Goal: Information Seeking & Learning: Understand process/instructions

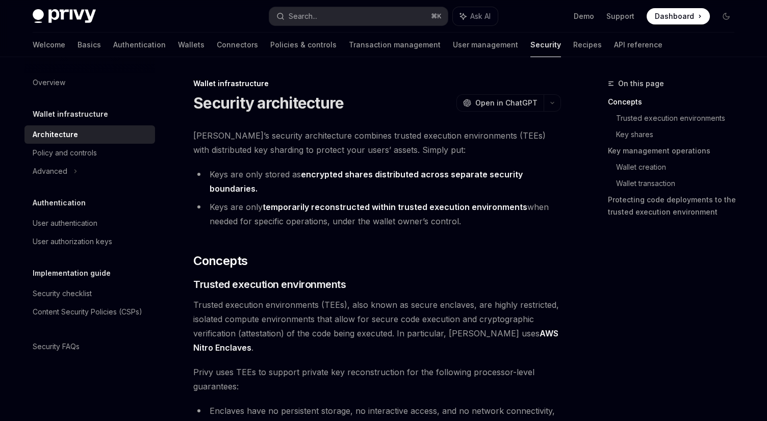
click at [383, 183] on li "Keys are only stored as encrypted shares distributed across separate security b…" at bounding box center [377, 181] width 368 height 29
click at [384, 157] on span "[PERSON_NAME]’s security architecture combines trusted execution environments (…" at bounding box center [377, 143] width 368 height 29
click at [637, 166] on link "Wallet creation" at bounding box center [679, 167] width 126 height 16
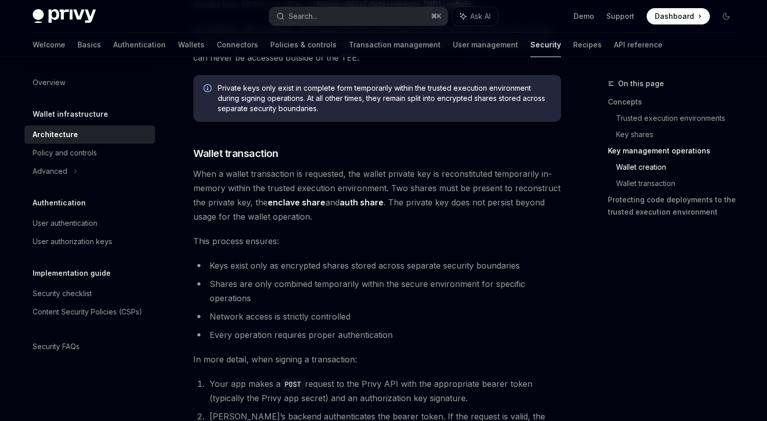
scroll to position [1385, 0]
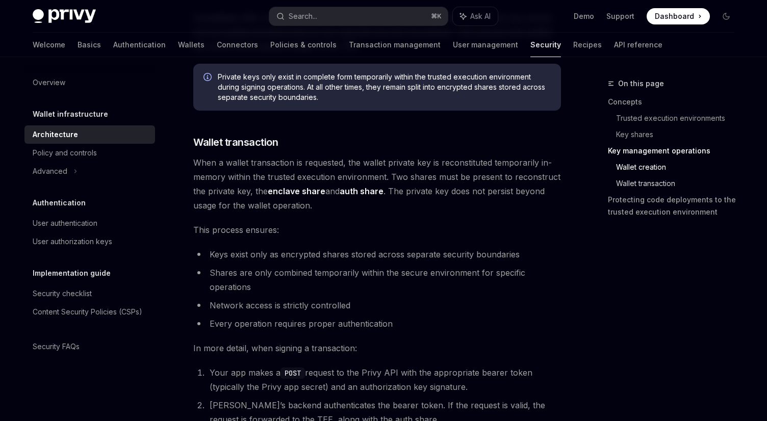
click at [630, 186] on link "Wallet transaction" at bounding box center [679, 183] width 126 height 16
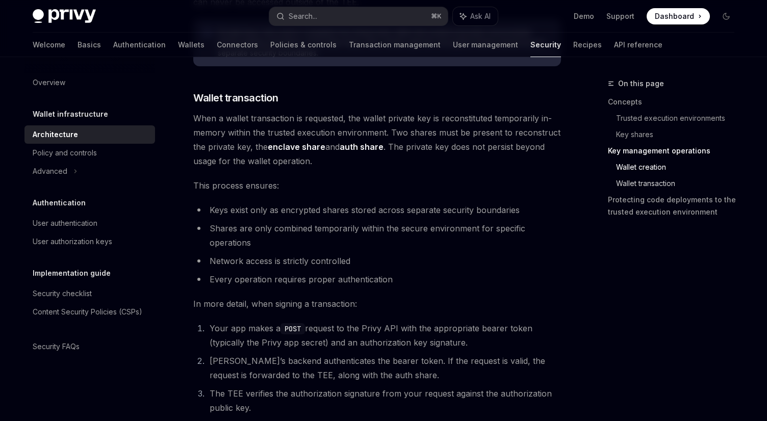
scroll to position [1442, 0]
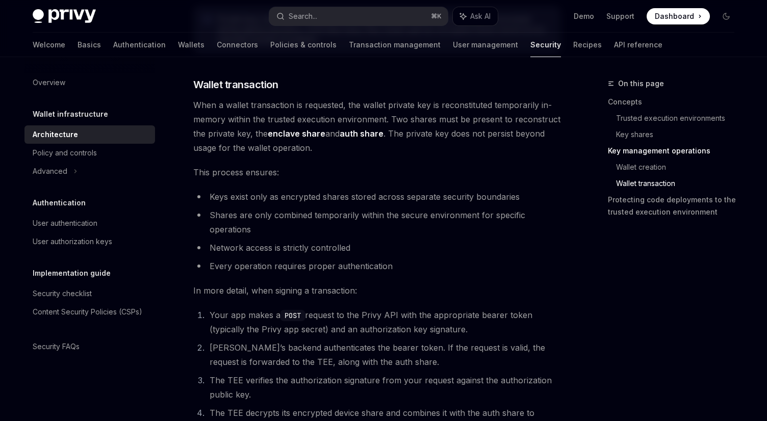
click at [391, 202] on li "Keys exist only as encrypted shares stored across separate security boundaries" at bounding box center [377, 197] width 368 height 14
click at [381, 179] on span "This process ensures:" at bounding box center [377, 172] width 368 height 14
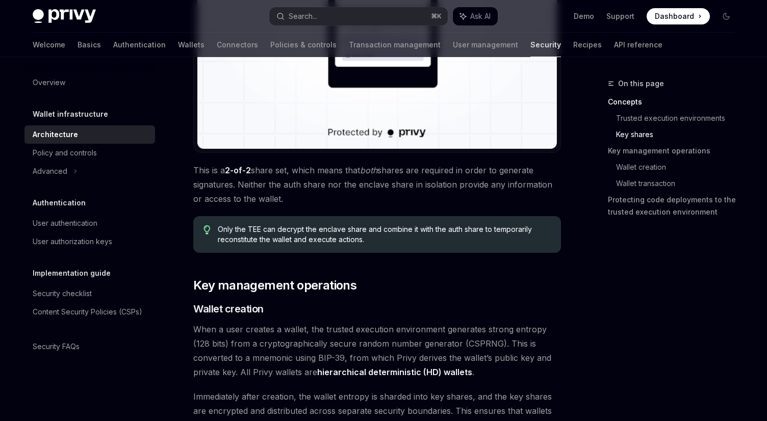
scroll to position [1035, 0]
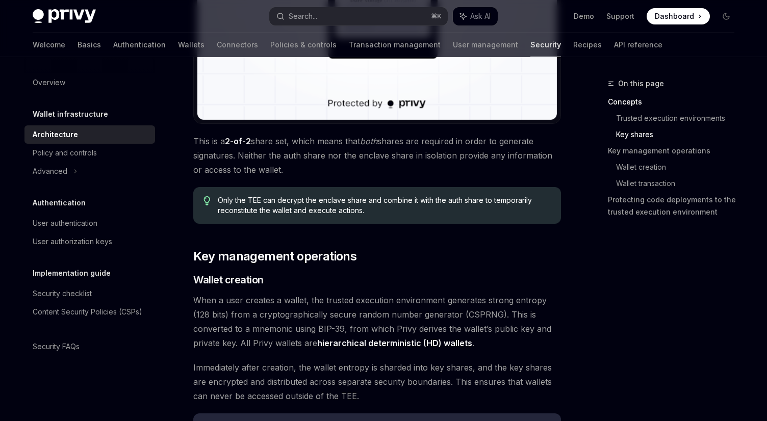
click at [396, 170] on span "This is a 2-of-2 share set, which means that both shares are required in order …" at bounding box center [377, 155] width 368 height 43
click at [387, 184] on div "[PERSON_NAME]’s security architecture combines trusted execution environments (…" at bounding box center [377, 238] width 368 height 2289
click at [390, 181] on div "[PERSON_NAME]’s security architecture combines trusted execution environments (…" at bounding box center [377, 238] width 368 height 2289
click at [385, 181] on div "[PERSON_NAME]’s security architecture combines trusted execution environments (…" at bounding box center [377, 238] width 368 height 2289
click at [385, 185] on div "[PERSON_NAME]’s security architecture combines trusted execution environments (…" at bounding box center [377, 238] width 368 height 2289
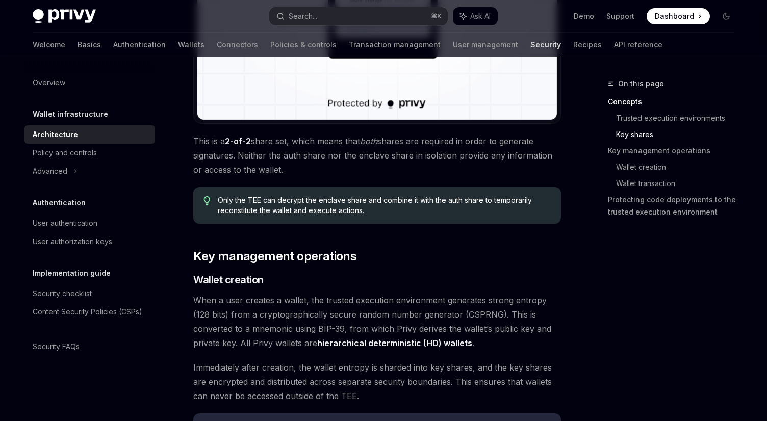
click at [385, 190] on div "Only the TEE can decrypt the enclave share and combine it with the auth share t…" at bounding box center [377, 205] width 368 height 37
click at [390, 186] on div "[PERSON_NAME]’s security architecture combines trusted execution environments (…" at bounding box center [377, 238] width 368 height 2289
click at [384, 189] on div "Only the TEE can decrypt the enclave share and combine it with the auth share t…" at bounding box center [377, 205] width 368 height 37
click at [386, 187] on div "Only the TEE can decrypt the enclave share and combine it with the auth share t…" at bounding box center [377, 205] width 368 height 37
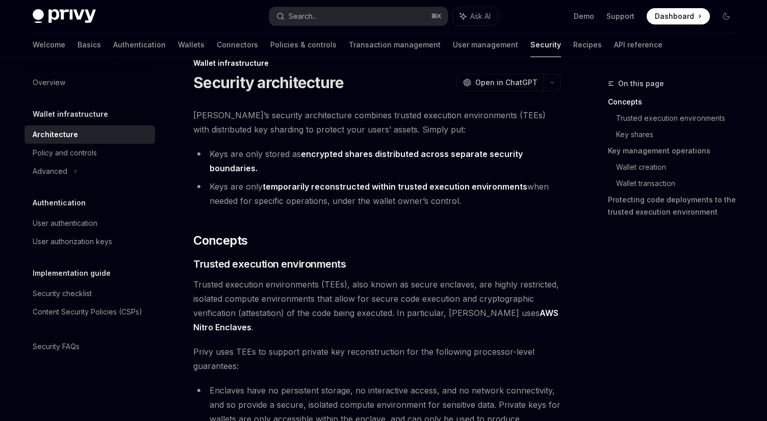
scroll to position [0, 0]
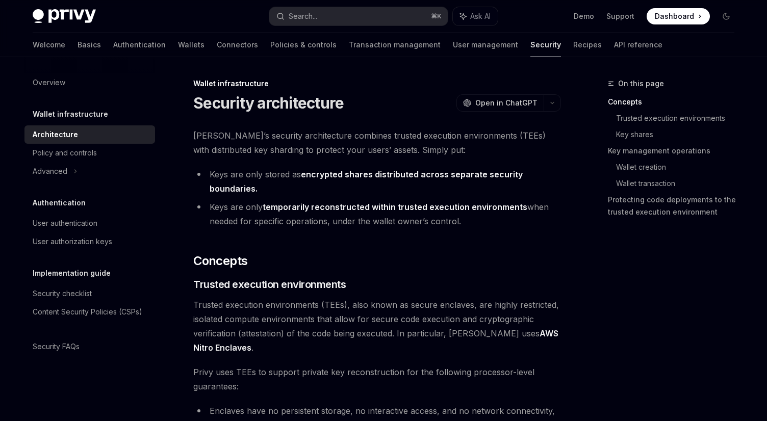
click at [384, 187] on li "Keys are only stored as encrypted shares distributed across separate security b…" at bounding box center [377, 181] width 368 height 29
click at [382, 188] on li "Keys are only stored as encrypted shares distributed across separate security b…" at bounding box center [377, 181] width 368 height 29
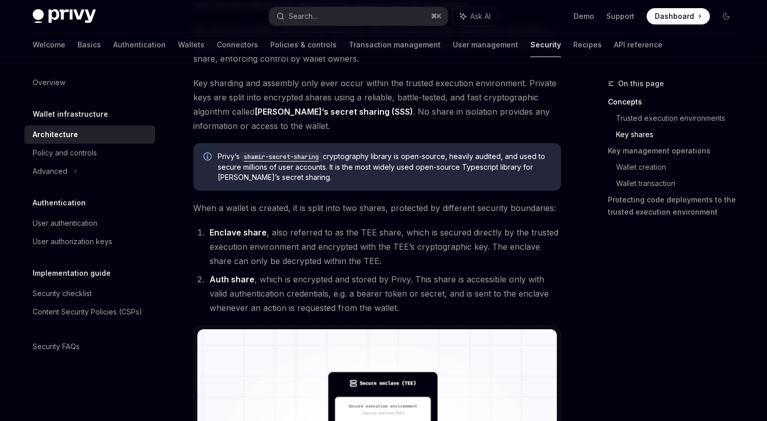
scroll to position [568, 0]
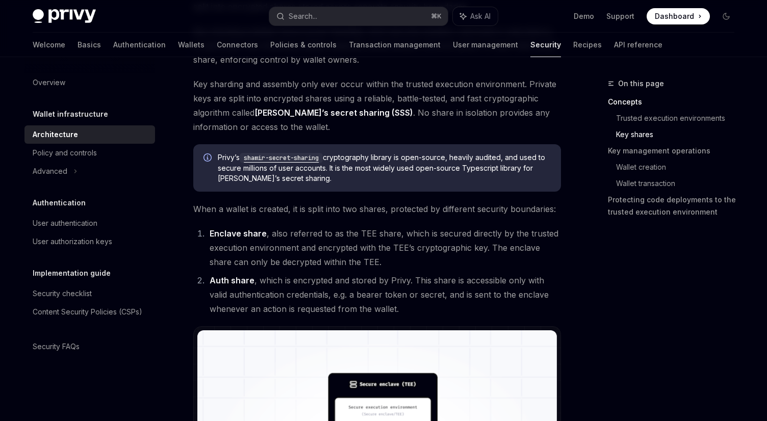
click at [303, 154] on code "shamir-secret-sharing" at bounding box center [281, 158] width 83 height 10
click at [385, 173] on span "[PERSON_NAME]’s shamir-secret-sharing cryptography library is open-source, heav…" at bounding box center [384, 168] width 333 height 31
click at [383, 134] on span "Key sharding and assembly only ever occur within the trusted execution environm…" at bounding box center [377, 105] width 368 height 57
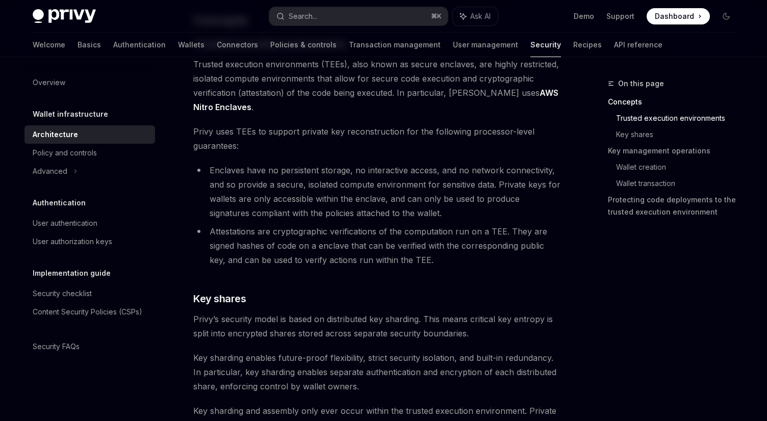
scroll to position [110, 0]
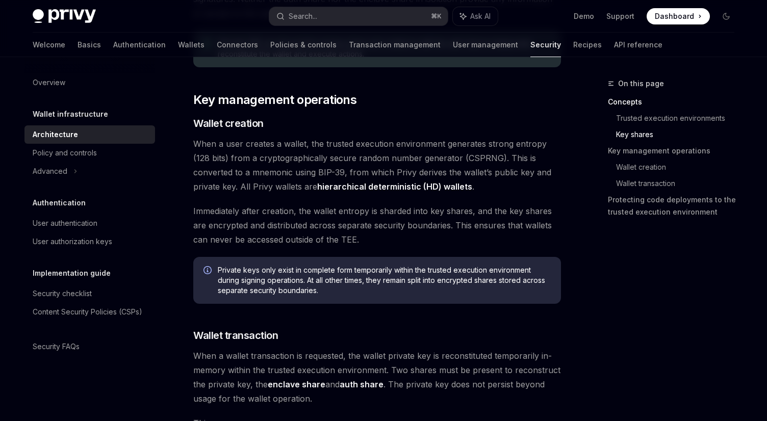
scroll to position [1190, 0]
click at [383, 137] on div "[PERSON_NAME]’s security architecture combines trusted execution environments (…" at bounding box center [377, 82] width 368 height 2289
click at [381, 137] on div "[PERSON_NAME]’s security architecture combines trusted execution environments (…" at bounding box center [377, 82] width 368 height 2289
click at [381, 119] on h3 "​ Wallet creation" at bounding box center [377, 124] width 368 height 14
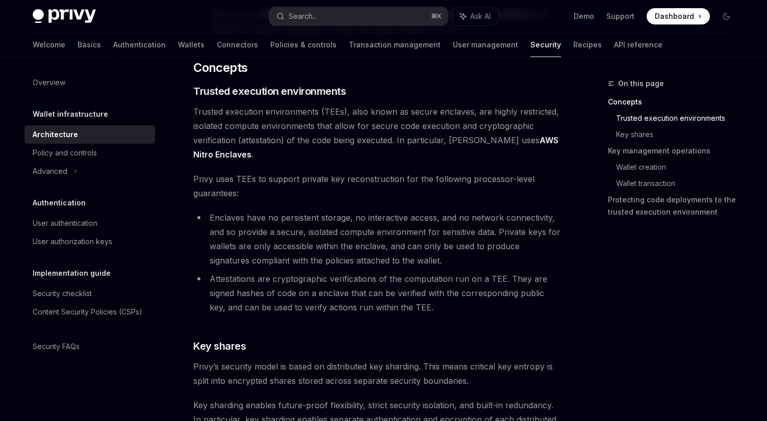
scroll to position [212, 0]
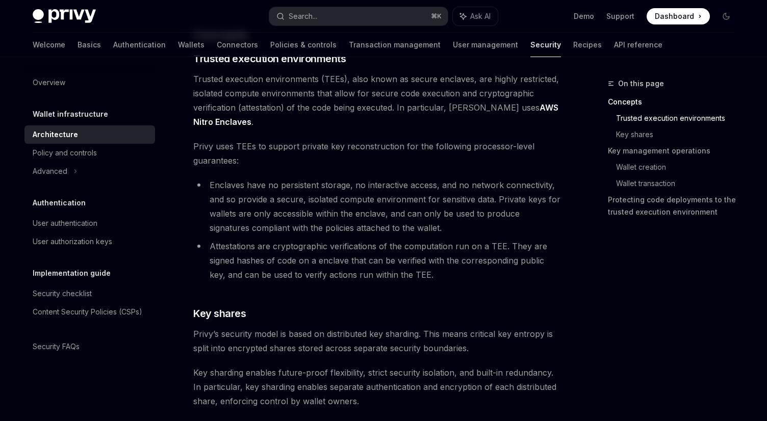
scroll to position [231, 0]
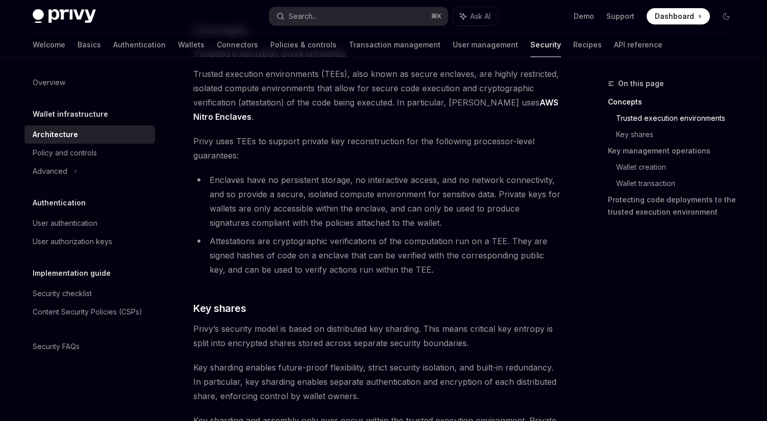
click at [382, 173] on li "Enclaves have no persistent storage, no interactive access, and no network conn…" at bounding box center [377, 201] width 368 height 57
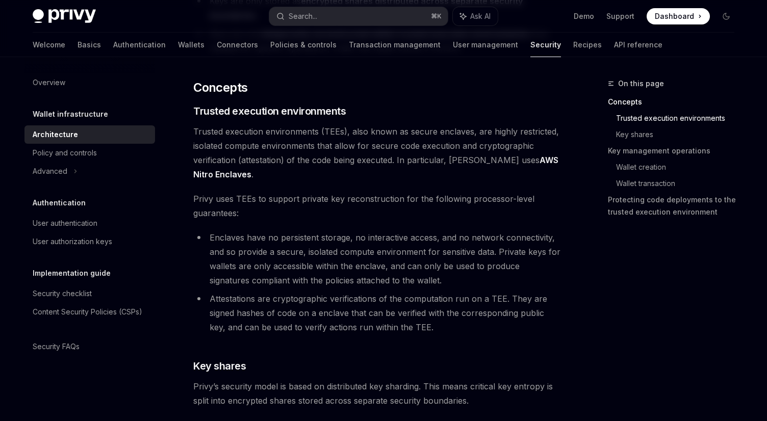
scroll to position [171, 0]
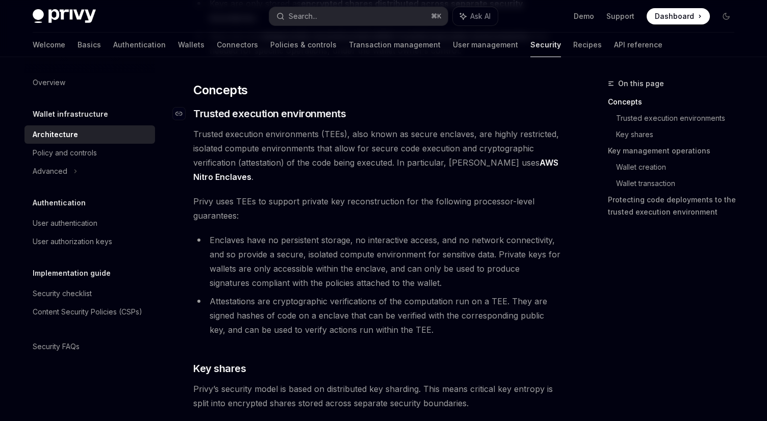
click at [382, 120] on h3 "​ Trusted execution environments" at bounding box center [377, 114] width 368 height 14
click at [385, 120] on h3 "​ Trusted execution environments" at bounding box center [377, 114] width 368 height 14
click at [384, 149] on span "Trusted execution environments (TEEs), also known as secure enclaves, are highl…" at bounding box center [377, 155] width 368 height 57
click at [386, 172] on span "Trusted execution environments (TEEs), also known as secure enclaves, are highl…" at bounding box center [377, 155] width 368 height 57
click at [386, 160] on span "Trusted execution environments (TEEs), also known as secure enclaves, are highl…" at bounding box center [377, 155] width 368 height 57
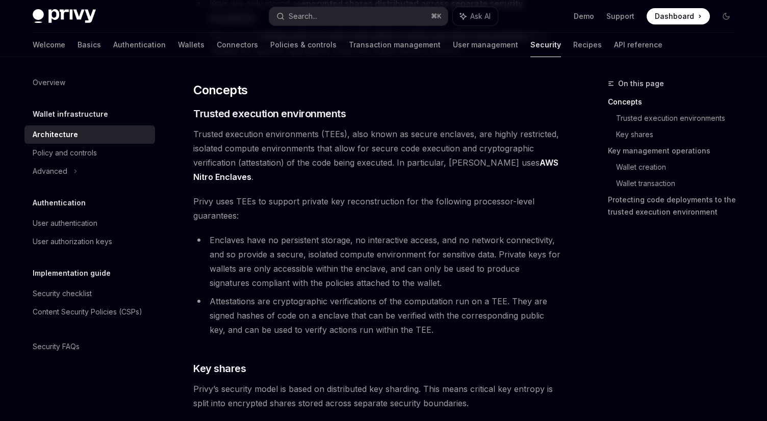
click at [386, 166] on span "Trusted execution environments (TEEs), also known as secure enclaves, are highl…" at bounding box center [377, 155] width 368 height 57
click at [387, 171] on span "Trusted execution environments (TEEs), also known as secure enclaves, are highl…" at bounding box center [377, 155] width 368 height 57
click at [386, 171] on span "Trusted execution environments (TEEs), also known as secure enclaves, are highl…" at bounding box center [377, 155] width 368 height 57
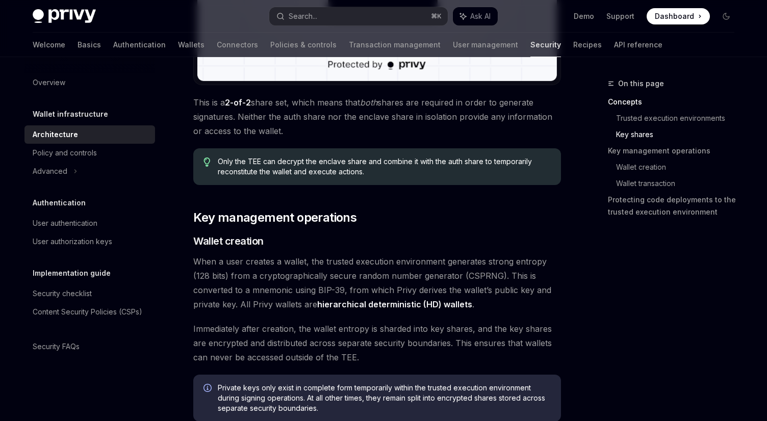
scroll to position [1088, 0]
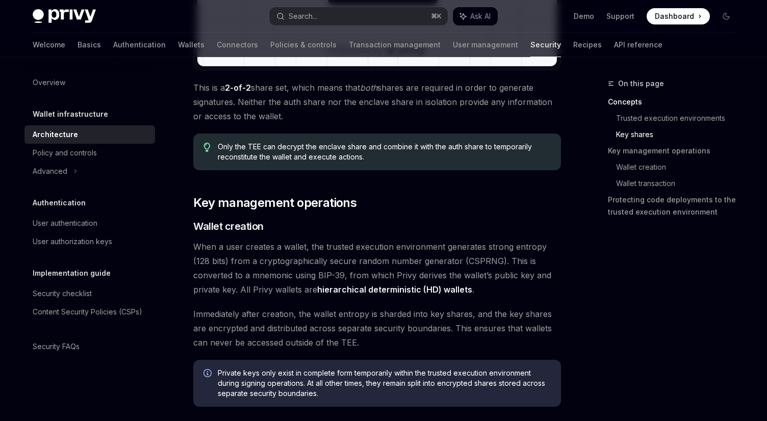
click at [384, 177] on div "[PERSON_NAME]’s security architecture combines trusted execution environments (…" at bounding box center [377, 184] width 368 height 2289
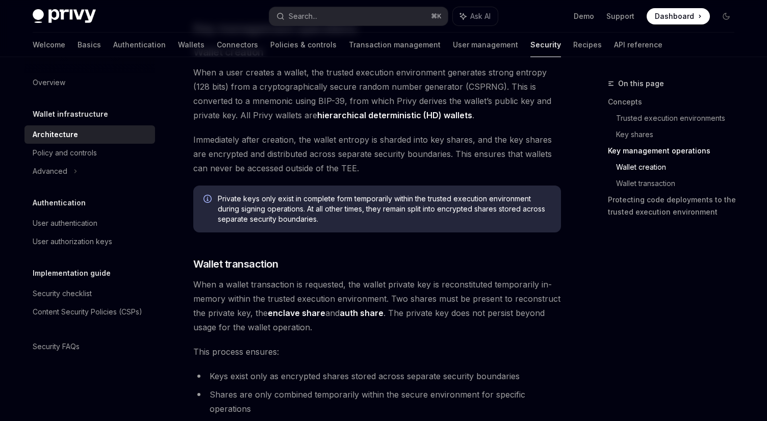
scroll to position [1280, 0]
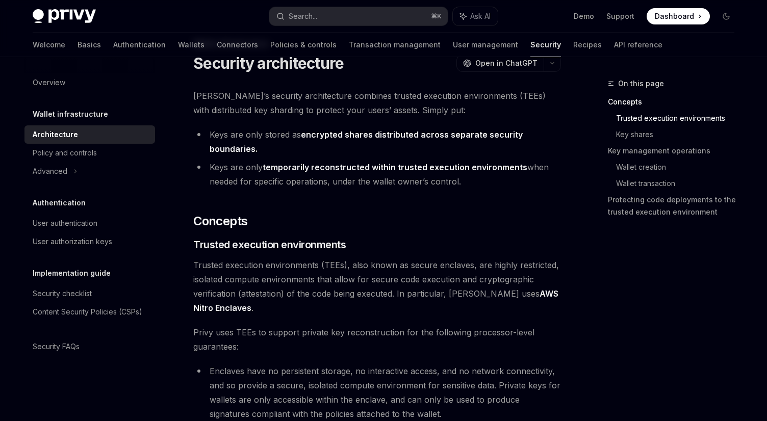
scroll to position [0, 0]
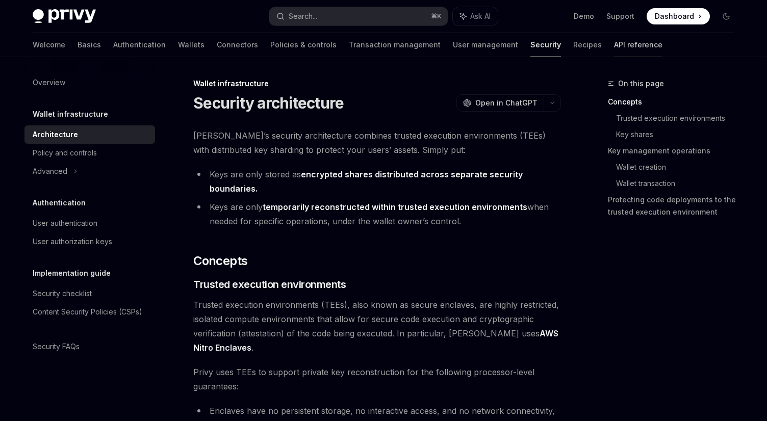
click at [614, 43] on link "API reference" at bounding box center [638, 45] width 48 height 24
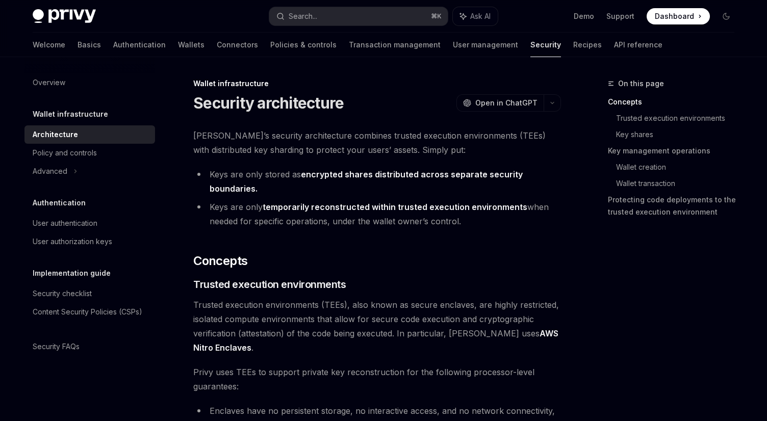
click at [381, 184] on li "Keys are only stored as encrypted shares distributed across separate security b…" at bounding box center [377, 181] width 368 height 29
click at [178, 48] on link "Wallets" at bounding box center [191, 45] width 27 height 24
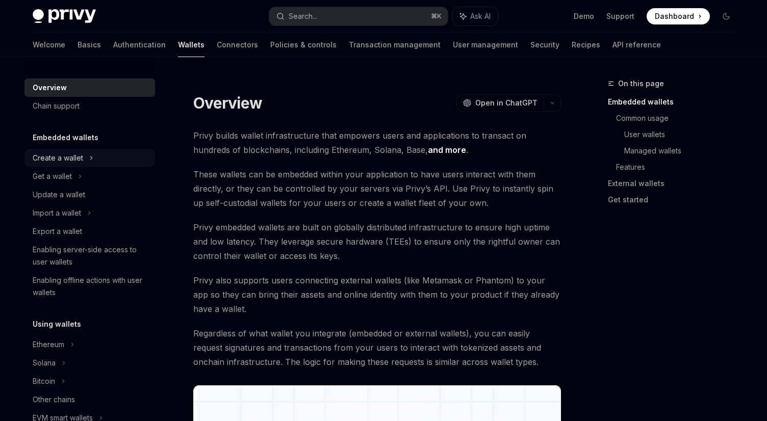
click at [64, 156] on div "Create a wallet" at bounding box center [58, 158] width 50 height 12
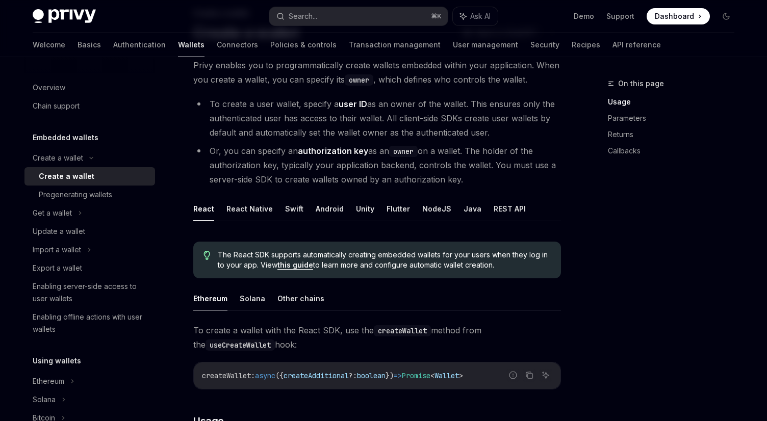
scroll to position [73, 0]
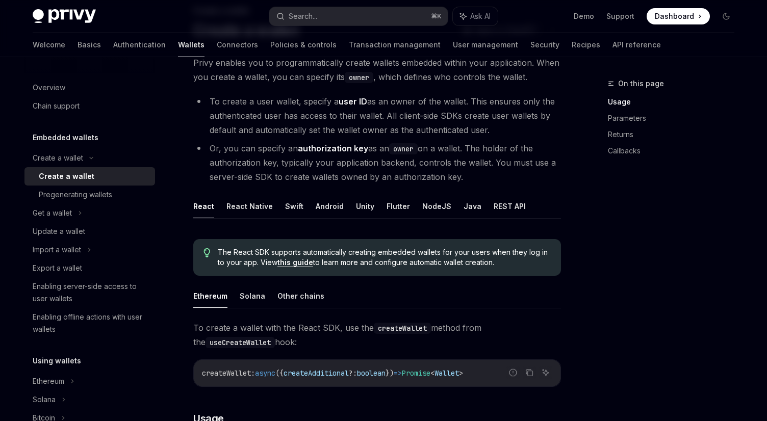
click at [377, 125] on li "To create a user wallet, specify a user ID as an owner of the wallet. This ensu…" at bounding box center [377, 115] width 368 height 43
click at [386, 138] on ul "To create a user wallet, specify a user ID as an owner of the wallet. This ensu…" at bounding box center [377, 139] width 368 height 90
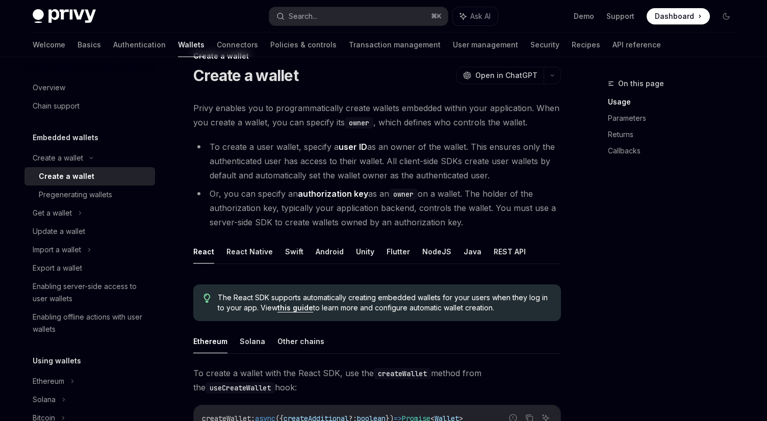
scroll to position [0, 0]
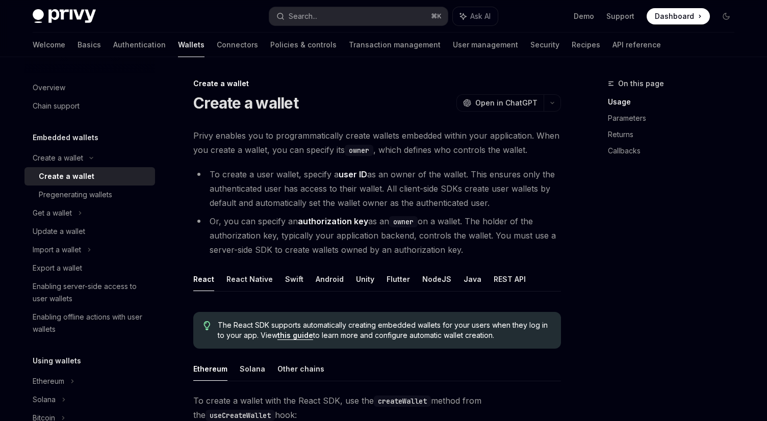
click at [386, 138] on span "Privy enables you to programmatically create wallets embedded within your appli…" at bounding box center [377, 143] width 368 height 29
click at [387, 136] on span "Privy enables you to programmatically create wallets embedded within your appli…" at bounding box center [377, 143] width 368 height 29
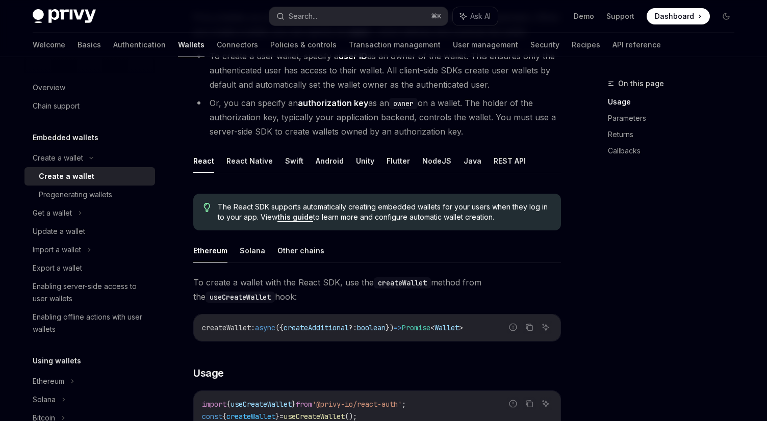
scroll to position [122, 0]
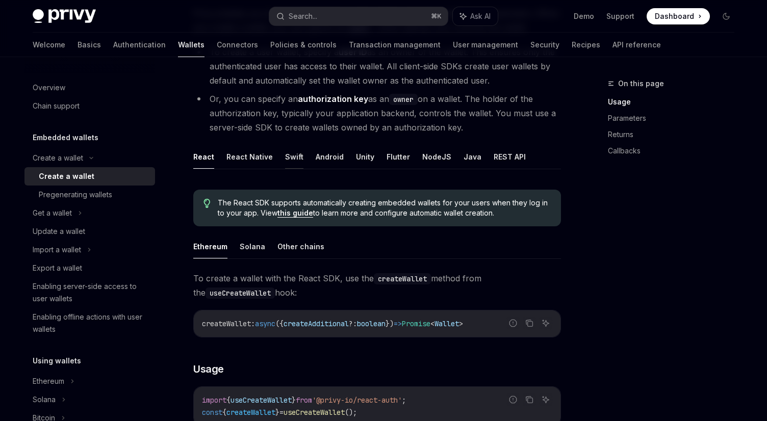
click at [287, 159] on button "Swift" at bounding box center [294, 157] width 18 height 24
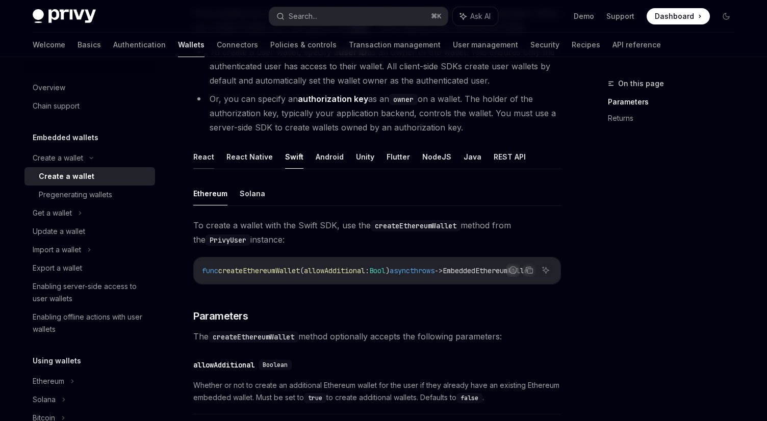
click at [202, 161] on button "React" at bounding box center [203, 157] width 21 height 24
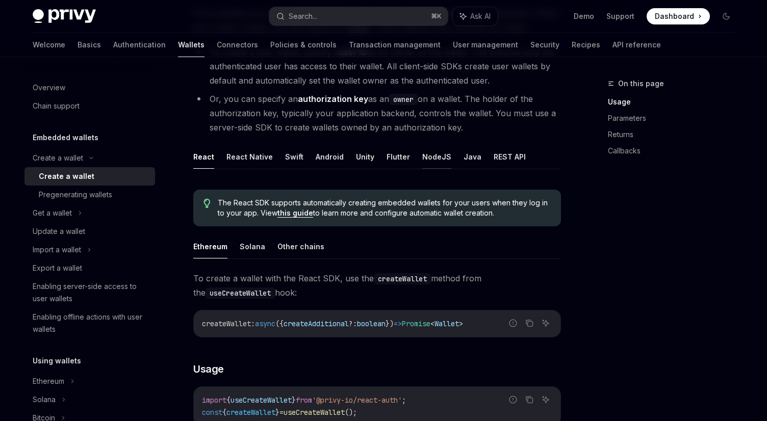
click at [426, 161] on button "NodeJS" at bounding box center [436, 157] width 29 height 24
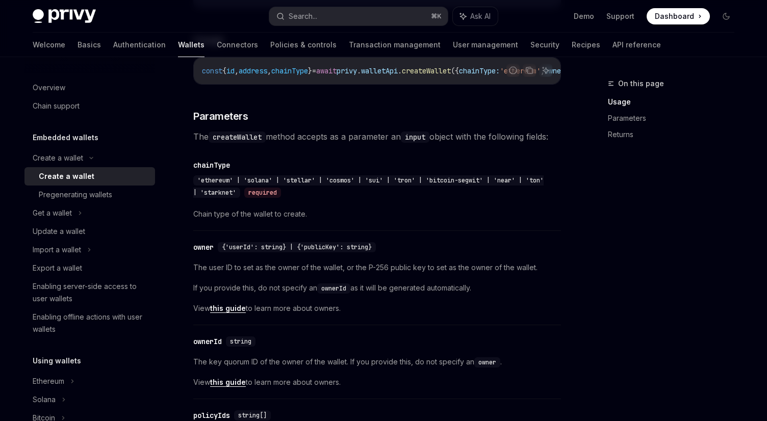
scroll to position [477, 0]
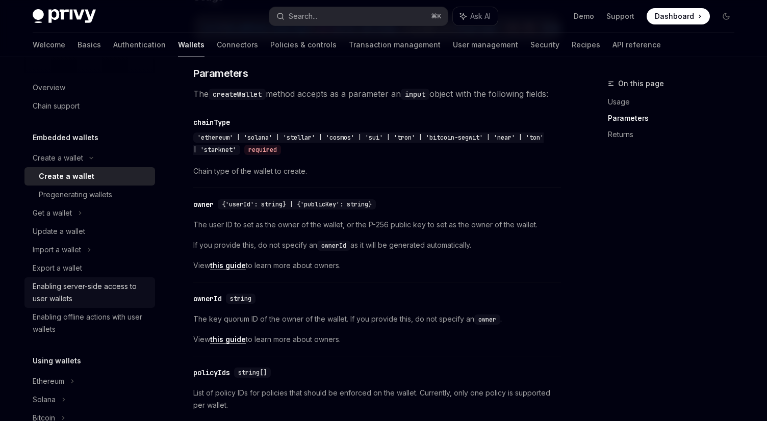
click at [75, 287] on div "Enabling server-side access to user wallets" at bounding box center [91, 293] width 116 height 24
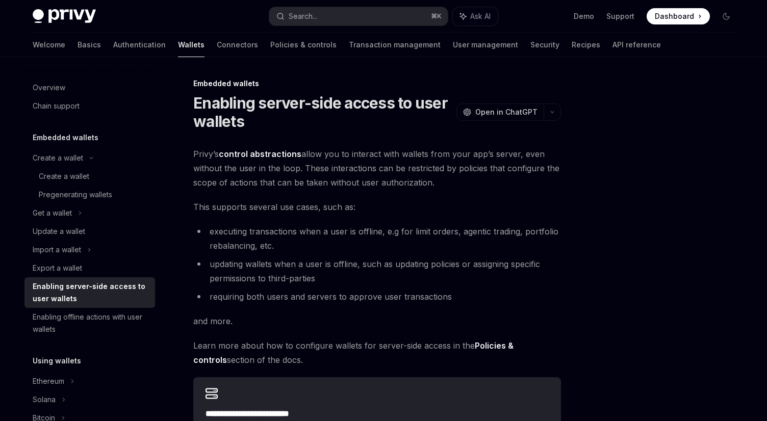
click at [383, 201] on span "This supports several use cases, such as:" at bounding box center [377, 207] width 368 height 14
click at [377, 200] on span "This supports several use cases, such as:" at bounding box center [377, 207] width 368 height 14
click at [377, 191] on div "**********" at bounding box center [377, 302] width 368 height 310
click at [382, 185] on span "Privy’s control abstractions allow you to interact with wallets from your app’s…" at bounding box center [377, 168] width 368 height 43
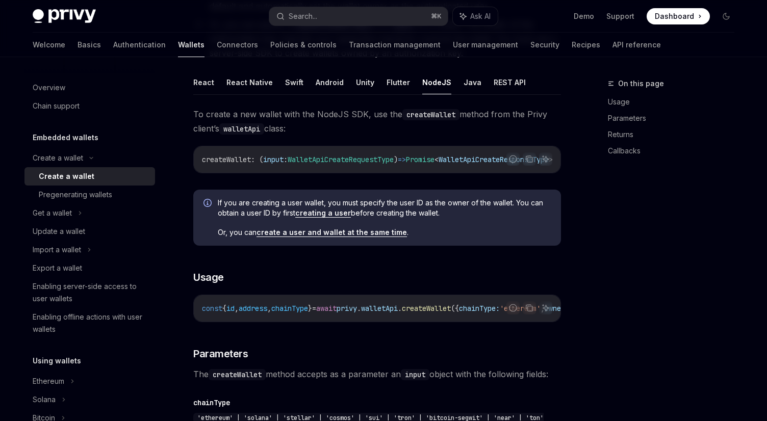
scroll to position [200, 0]
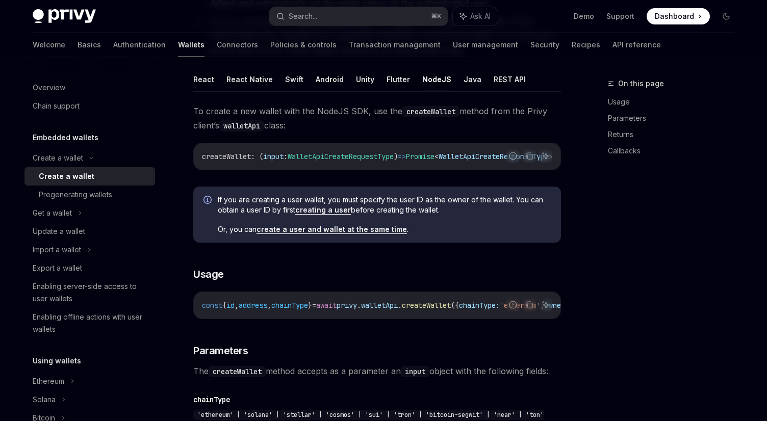
click at [503, 75] on button "REST API" at bounding box center [510, 79] width 32 height 24
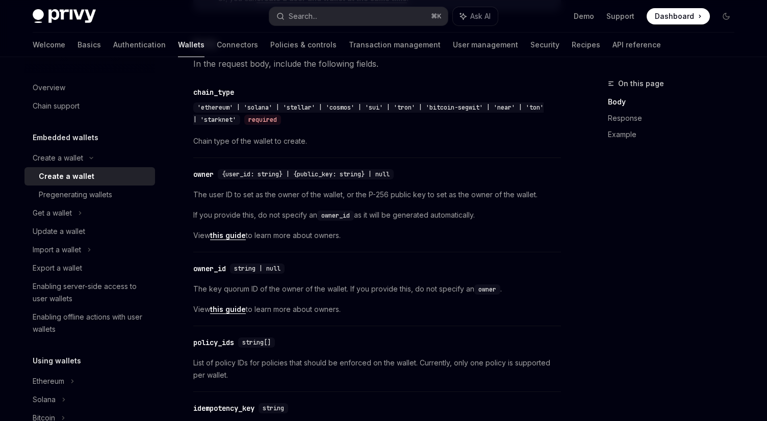
scroll to position [435, 0]
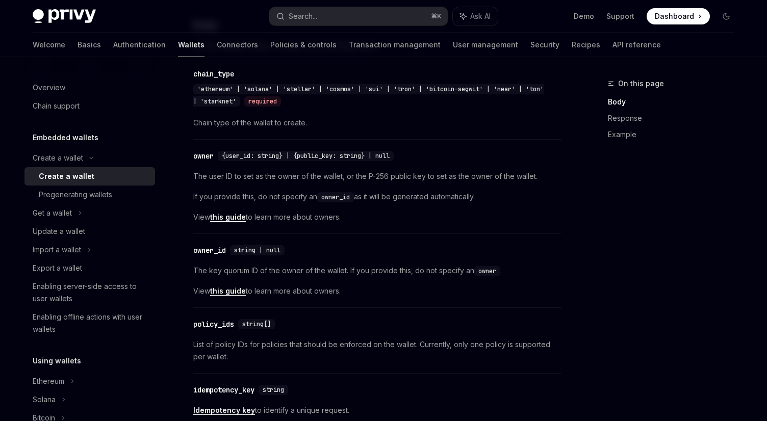
click at [382, 196] on span "If you provide this, do not specify an owner_id as it will be generated automat…" at bounding box center [377, 197] width 368 height 12
click at [378, 188] on div "The user ID to set as the owner of the wallet, or the P-256 public key to set a…" at bounding box center [377, 196] width 368 height 53
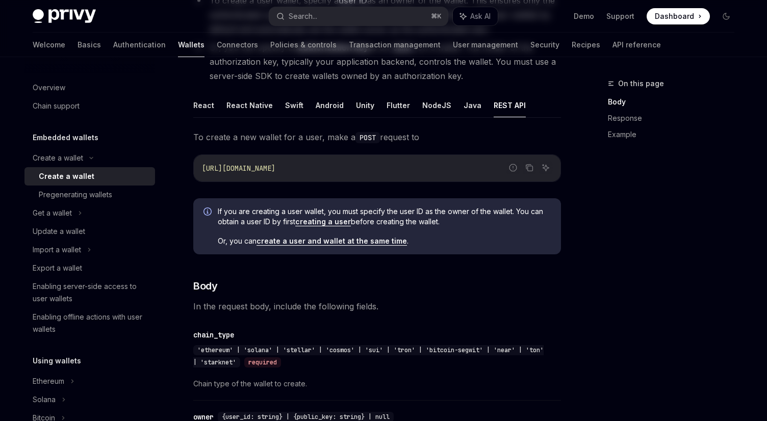
scroll to position [0, 0]
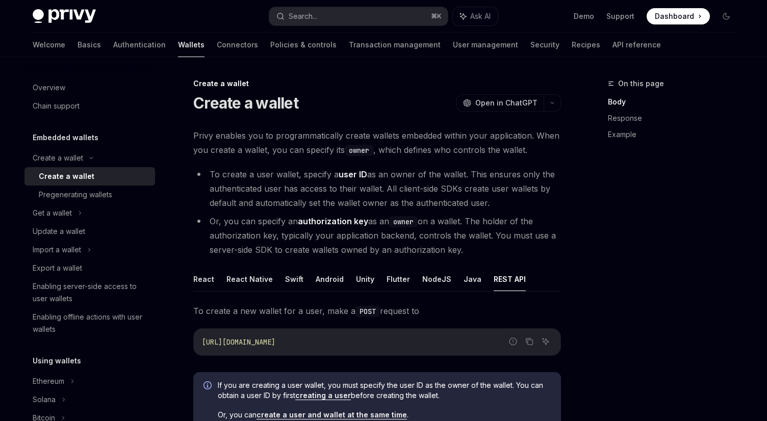
click at [378, 188] on li "To create a user wallet, specify a user ID as an owner of the wallet. This ensu…" at bounding box center [377, 188] width 368 height 43
click at [384, 179] on li "To create a user wallet, specify a user ID as an owner of the wallet. This ensu…" at bounding box center [377, 188] width 368 height 43
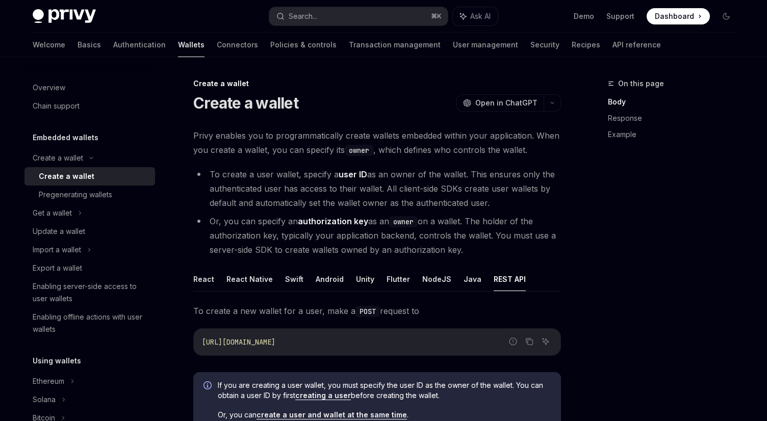
drag, startPoint x: 299, startPoint y: 221, endPoint x: 367, endPoint y: 221, distance: 67.8
click at [367, 221] on li "Or, you can specify an authorization key as an owner on a wallet. The holder of…" at bounding box center [377, 235] width 368 height 43
click at [384, 231] on li "Or, you can specify an authorization key as an owner on a wallet. The holder of…" at bounding box center [377, 235] width 368 height 43
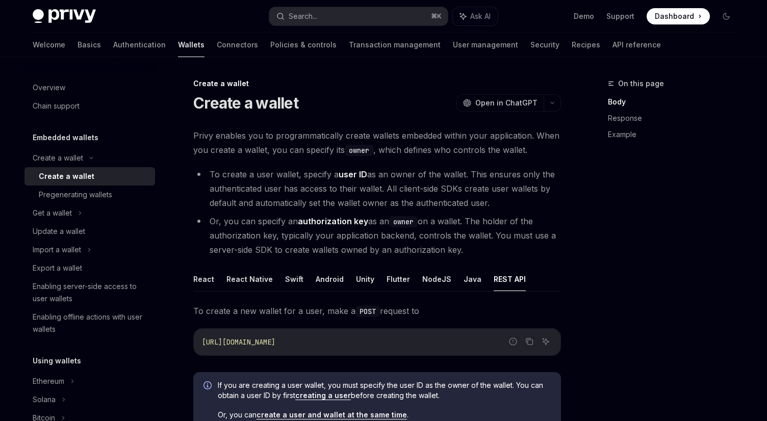
click at [387, 111] on div "Create a wallet OpenAI Open in ChatGPT" at bounding box center [377, 103] width 368 height 18
click at [382, 146] on span "Privy enables you to programmatically create wallets embedded within your appli…" at bounding box center [377, 143] width 368 height 29
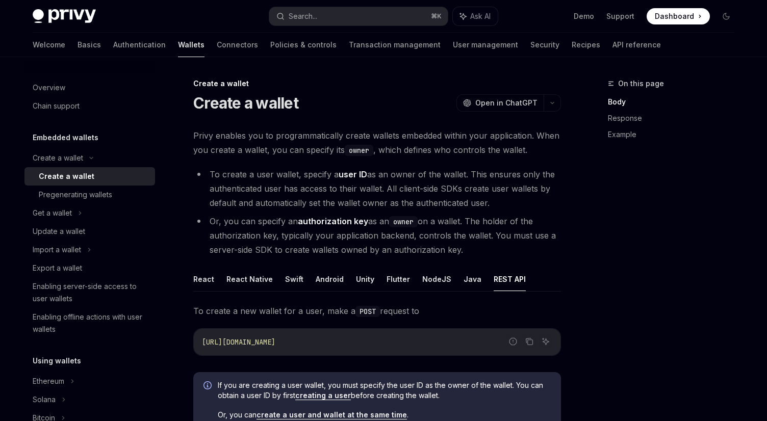
click at [382, 170] on li "To create a user wallet, specify a user ID as an owner of the wallet. This ensu…" at bounding box center [377, 188] width 368 height 43
click at [381, 178] on li "To create a user wallet, specify a user ID as an owner of the wallet. This ensu…" at bounding box center [377, 188] width 368 height 43
click at [381, 181] on li "To create a user wallet, specify a user ID as an owner of the wallet. This ensu…" at bounding box center [377, 188] width 368 height 43
click at [381, 185] on li "To create a user wallet, specify a user ID as an owner of the wallet. This ensu…" at bounding box center [377, 188] width 368 height 43
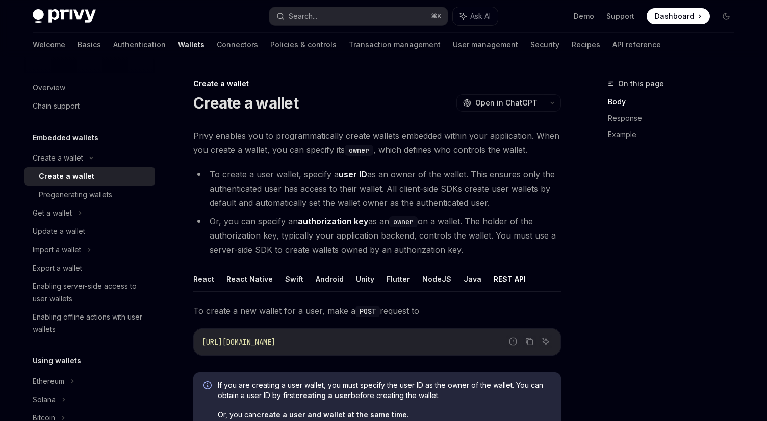
click at [381, 197] on li "To create a user wallet, specify a user ID as an owner of the wallet. This ensu…" at bounding box center [377, 188] width 368 height 43
click at [380, 201] on li "To create a user wallet, specify a user ID as an owner of the wallet. This ensu…" at bounding box center [377, 188] width 368 height 43
click at [382, 168] on li "To create a user wallet, specify a user ID as an owner of the wallet. This ensu…" at bounding box center [377, 188] width 368 height 43
click at [384, 172] on li "To create a user wallet, specify a user ID as an owner of the wallet. This ensu…" at bounding box center [377, 188] width 368 height 43
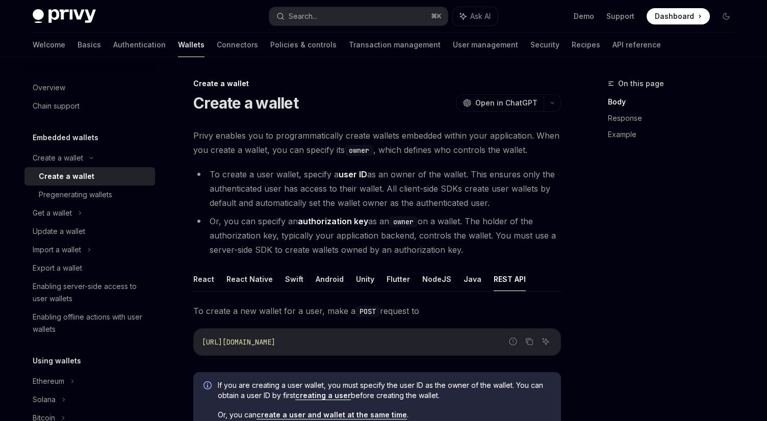
click at [381, 181] on li "To create a user wallet, specify a user ID as an owner of the wallet. This ensu…" at bounding box center [377, 188] width 368 height 43
click at [383, 184] on li "To create a user wallet, specify a user ID as an owner of the wallet. This ensu…" at bounding box center [377, 188] width 368 height 43
click at [379, 167] on li "To create a user wallet, specify a user ID as an owner of the wallet. This ensu…" at bounding box center [377, 188] width 368 height 43
click at [384, 200] on li "To create a user wallet, specify a user ID as an owner of the wallet. This ensu…" at bounding box center [377, 188] width 368 height 43
click at [383, 190] on li "To create a user wallet, specify a user ID as an owner of the wallet. This ensu…" at bounding box center [377, 188] width 368 height 43
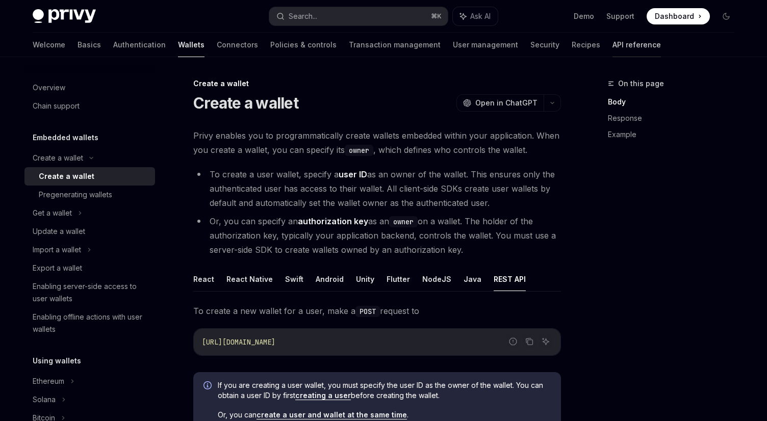
click at [613, 47] on link "API reference" at bounding box center [637, 45] width 48 height 24
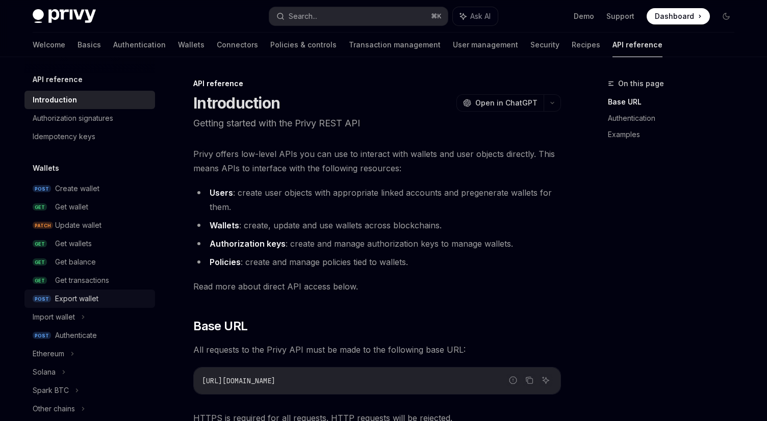
click at [79, 299] on div "Export wallet" at bounding box center [76, 299] width 43 height 12
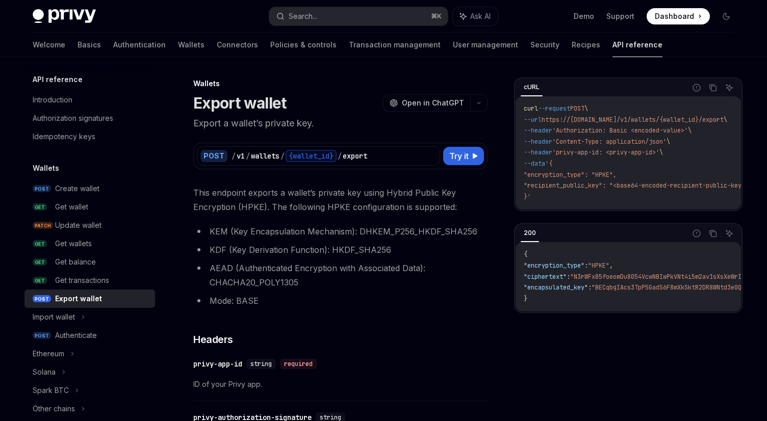
click at [391, 160] on div "/ v1 / wallets / {wallet_id} / export" at bounding box center [334, 156] width 205 height 12
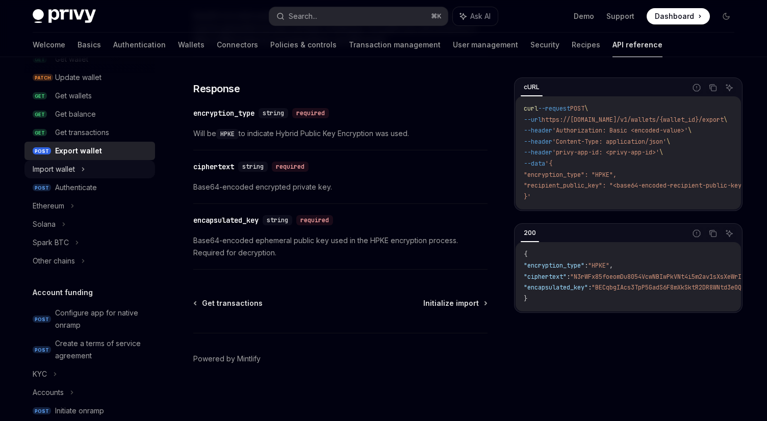
scroll to position [157, 0]
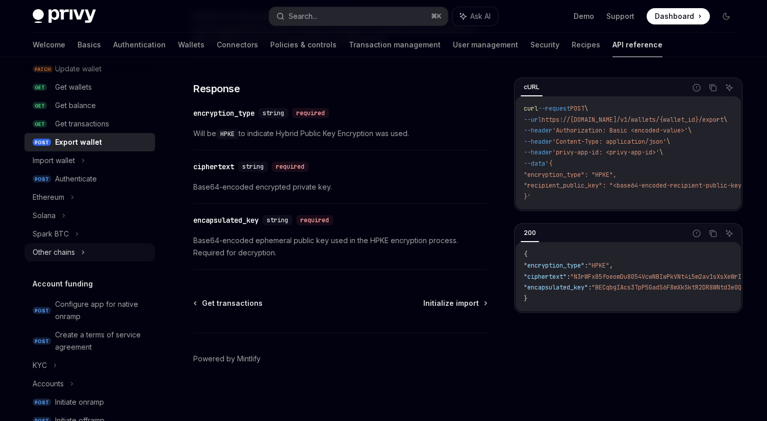
click at [73, 254] on div "Other chains" at bounding box center [54, 252] width 42 height 12
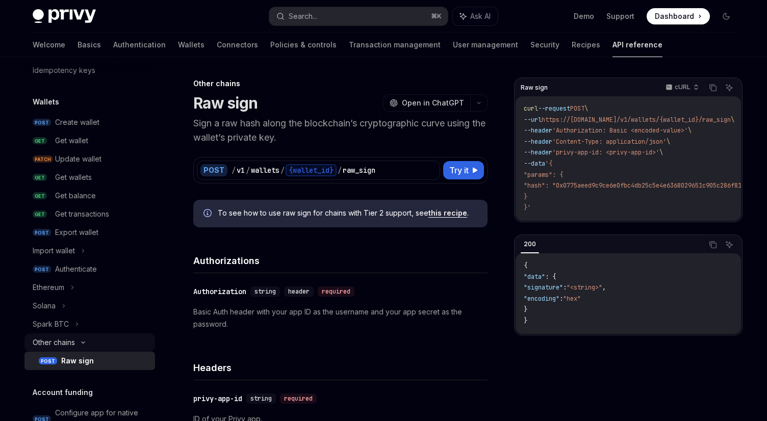
scroll to position [55, 0]
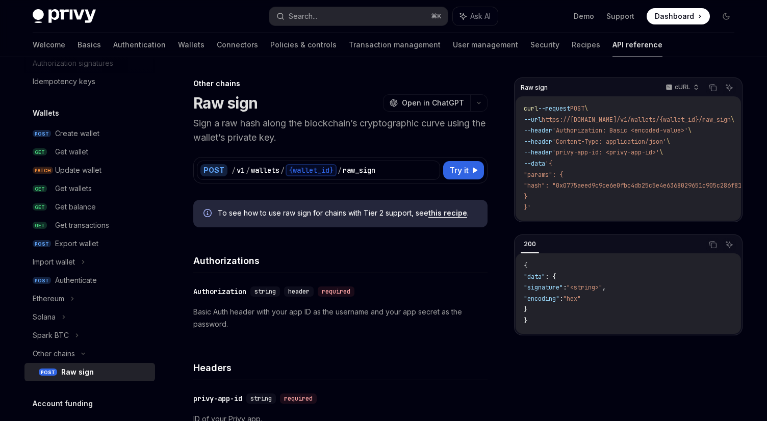
click at [394, 180] on div "POST / v1 / wallets / {wallet_id} / raw_sign" at bounding box center [318, 170] width 243 height 19
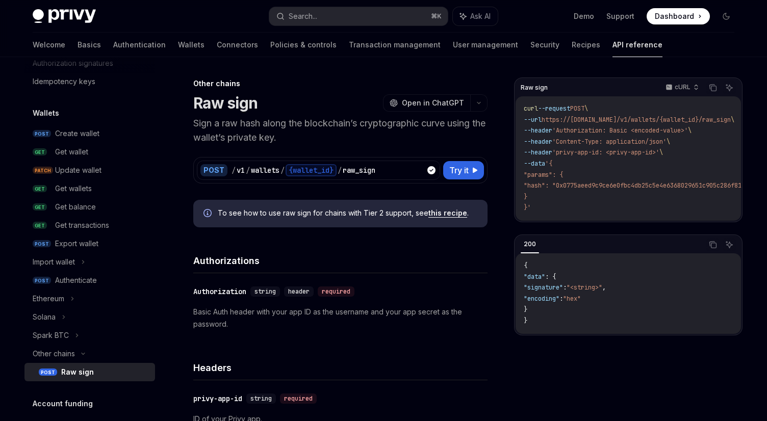
click at [385, 182] on div "POST / v1 / wallets / {wallet_id} / raw_sign Try it" at bounding box center [340, 170] width 294 height 27
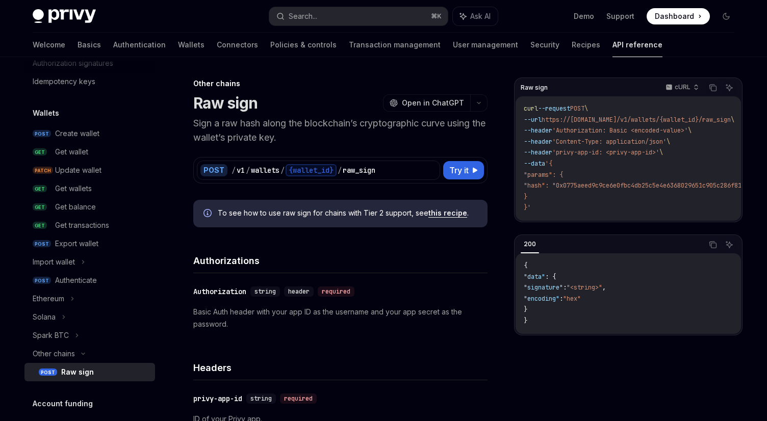
click at [389, 175] on div "/ v1 / wallets / {wallet_id} / raw_sign" at bounding box center [334, 170] width 205 height 12
click at [385, 182] on div "POST / v1 / wallets / {wallet_id} / raw_sign Try it" at bounding box center [340, 170] width 294 height 27
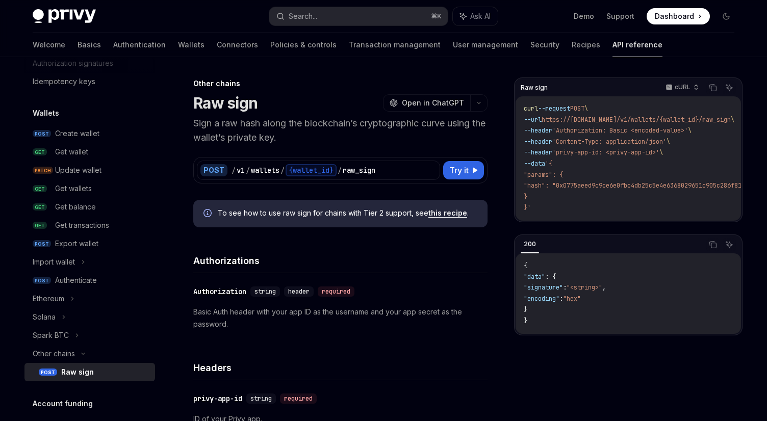
click at [386, 182] on div "POST / v1 / wallets / {wallet_id} / raw_sign Try it" at bounding box center [340, 170] width 294 height 27
click at [386, 179] on div "POST / v1 / wallets / {wallet_id} / raw_sign" at bounding box center [318, 170] width 243 height 19
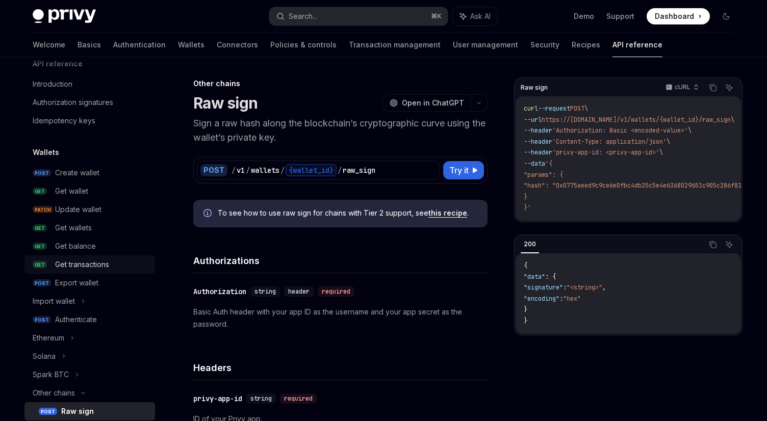
scroll to position [0, 0]
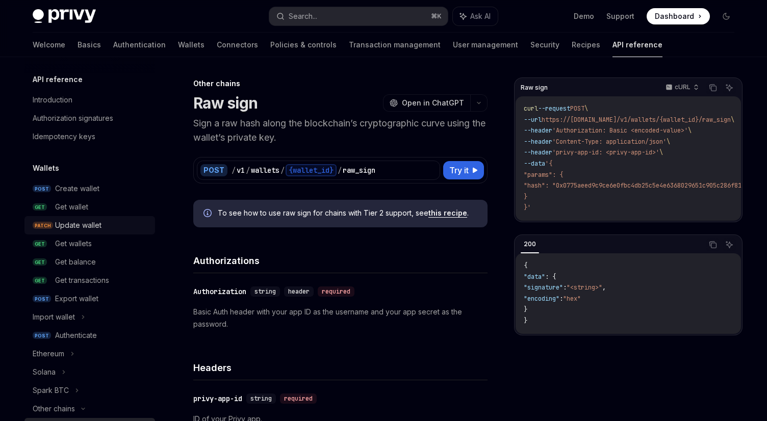
click at [50, 221] on link "PATCH Update wallet" at bounding box center [89, 225] width 131 height 18
type textarea "*"
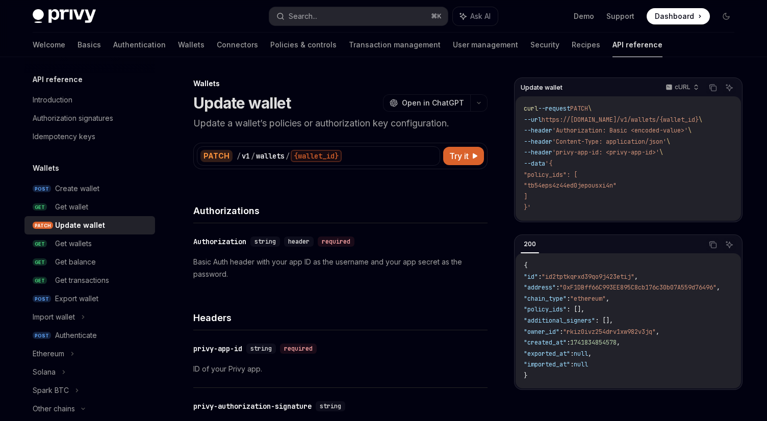
click at [389, 134] on div "PATCH / v1 / wallets / {wallet_id} Try it Update wallet cURL Copy Ask AI curl -…" at bounding box center [340, 150] width 294 height 39
click at [391, 189] on div "Authorizations" at bounding box center [340, 205] width 294 height 38
click at [391, 187] on div "Authorizations" at bounding box center [340, 205] width 294 height 38
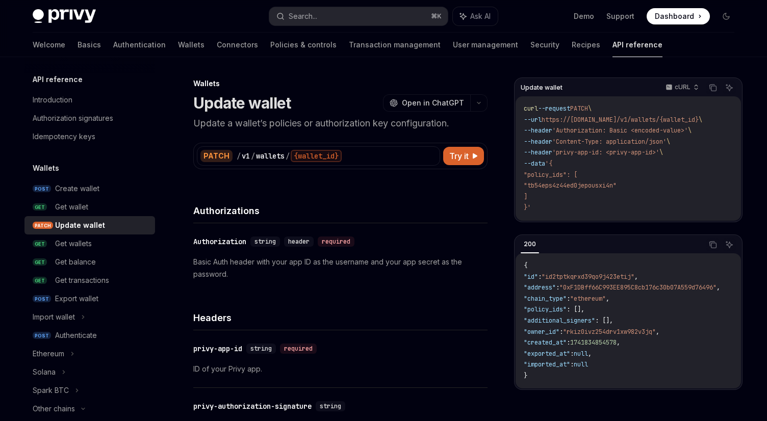
click at [390, 186] on div "Authorizations" at bounding box center [340, 205] width 294 height 38
click at [390, 188] on div "Authorizations" at bounding box center [340, 205] width 294 height 38
click at [390, 189] on div "Authorizations" at bounding box center [340, 205] width 294 height 38
